Goal: Understand process/instructions: Learn how to perform a task or action

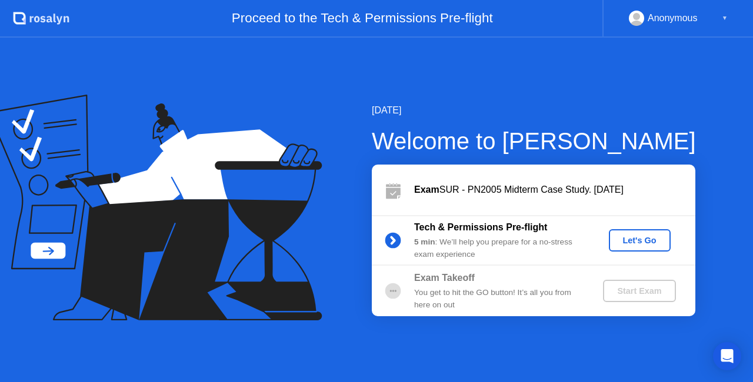
click at [619, 242] on div "Let's Go" at bounding box center [639, 240] width 52 height 9
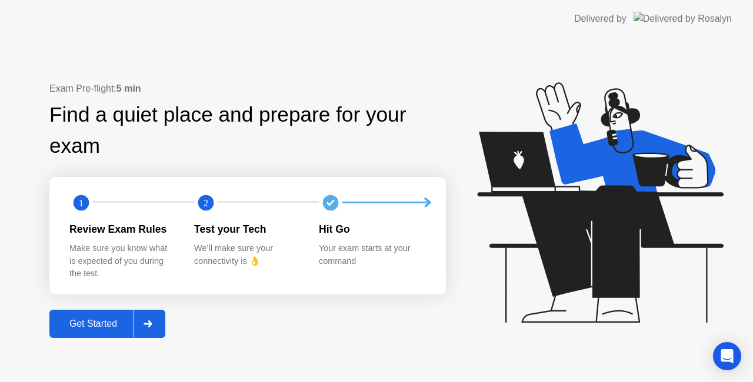
click at [103, 316] on button "Get Started" at bounding box center [107, 324] width 116 height 28
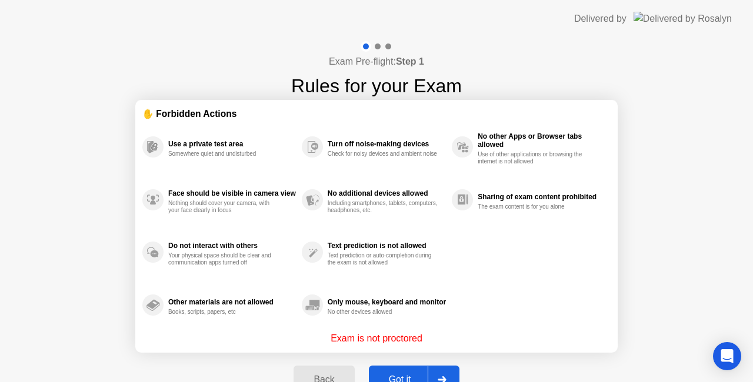
click at [382, 375] on div "Got it" at bounding box center [399, 380] width 55 height 11
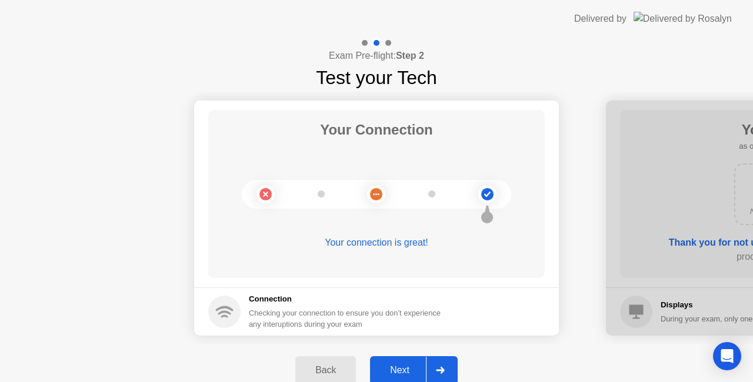
click at [382, 374] on div "Next" at bounding box center [399, 370] width 52 height 11
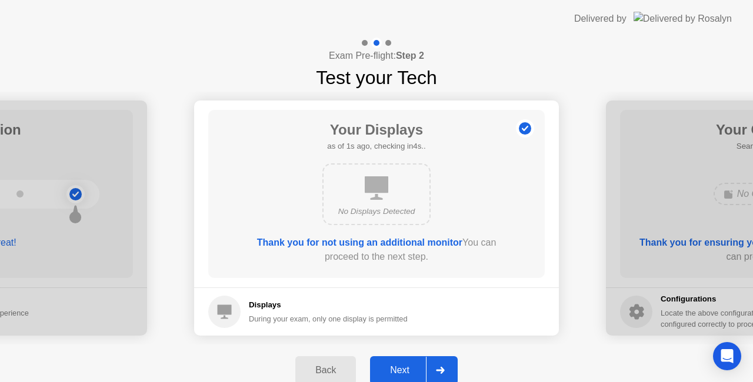
click at [382, 374] on div "Next" at bounding box center [399, 370] width 52 height 11
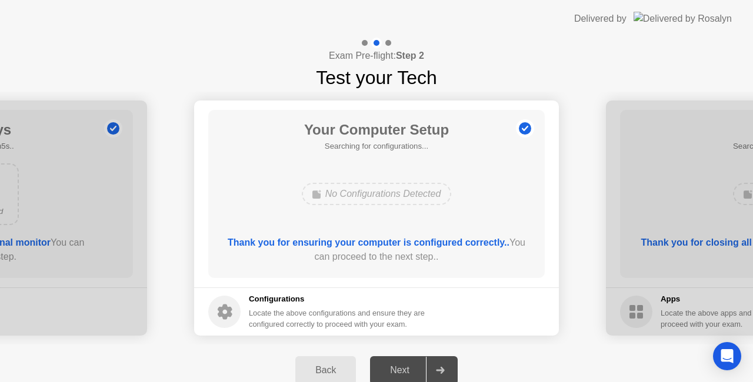
click at [382, 374] on div "Next" at bounding box center [399, 370] width 52 height 11
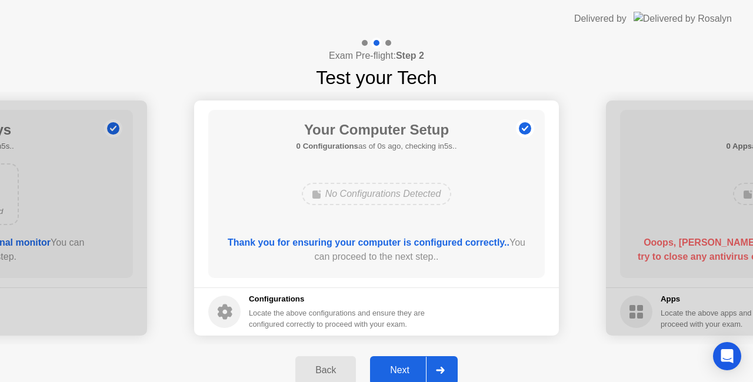
click at [405, 373] on div "Next" at bounding box center [399, 370] width 52 height 11
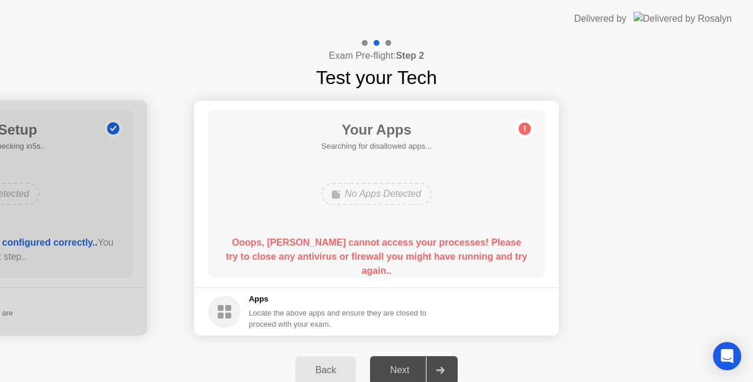
click at [405, 373] on div "Next" at bounding box center [399, 370] width 52 height 11
click at [403, 368] on div "Next" at bounding box center [399, 370] width 52 height 11
click at [447, 372] on div at bounding box center [440, 370] width 28 height 27
click at [432, 367] on div at bounding box center [440, 370] width 28 height 27
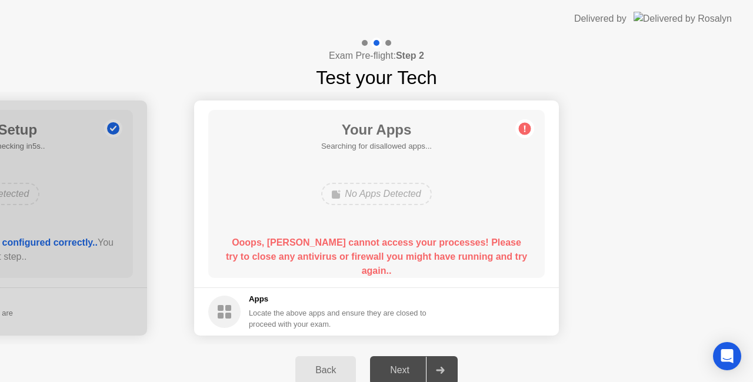
click at [432, 367] on div at bounding box center [440, 370] width 28 height 27
click at [402, 367] on div "Next" at bounding box center [399, 370] width 52 height 11
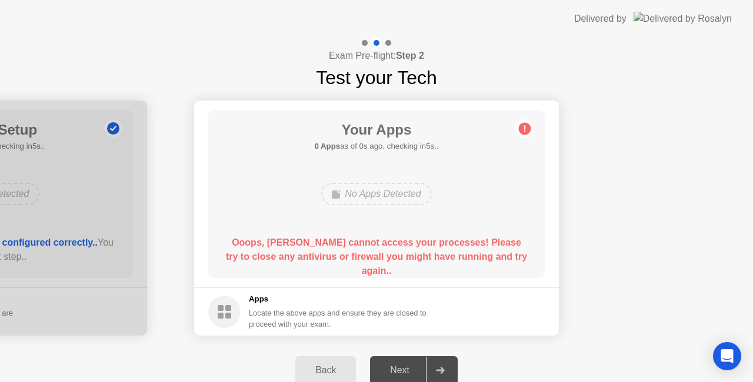
click at [402, 367] on div "Next" at bounding box center [399, 370] width 52 height 11
